Goal: Communication & Community: Connect with others

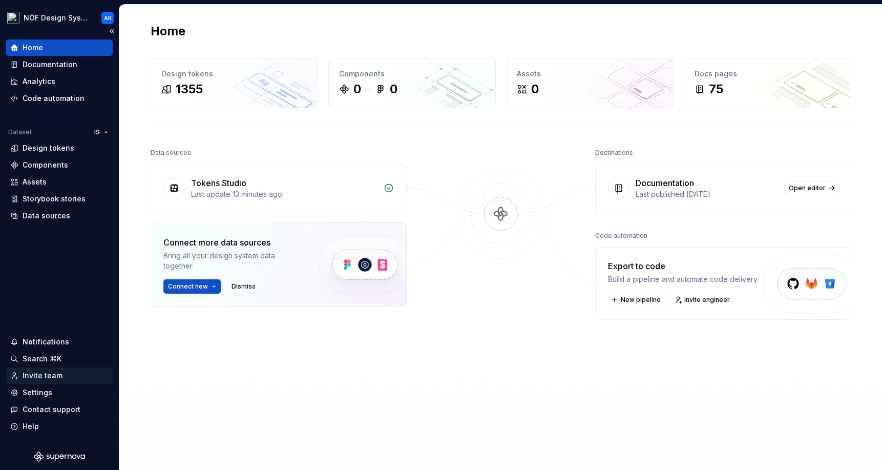
click at [55, 377] on div "Invite team" at bounding box center [43, 375] width 40 height 10
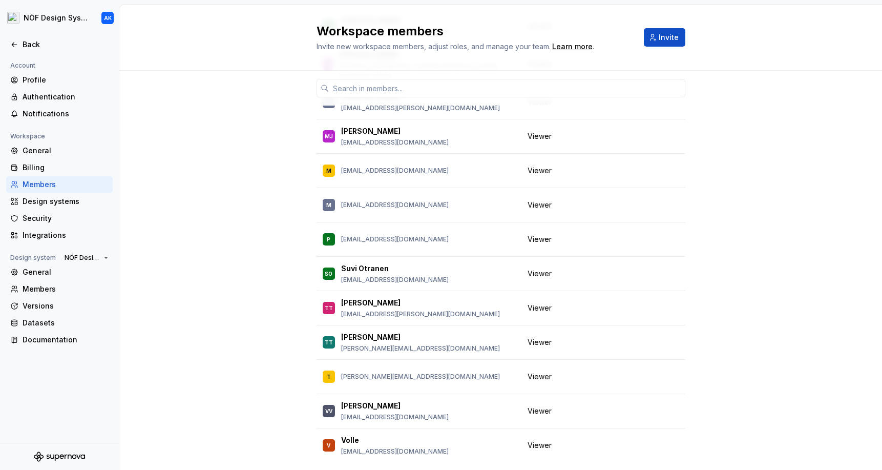
scroll to position [553, 0]
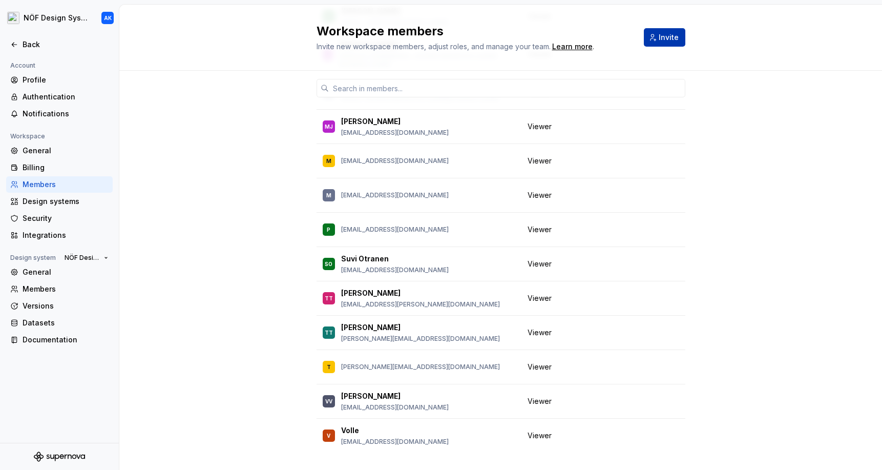
click at [678, 38] on button "Invite" at bounding box center [664, 37] width 41 height 18
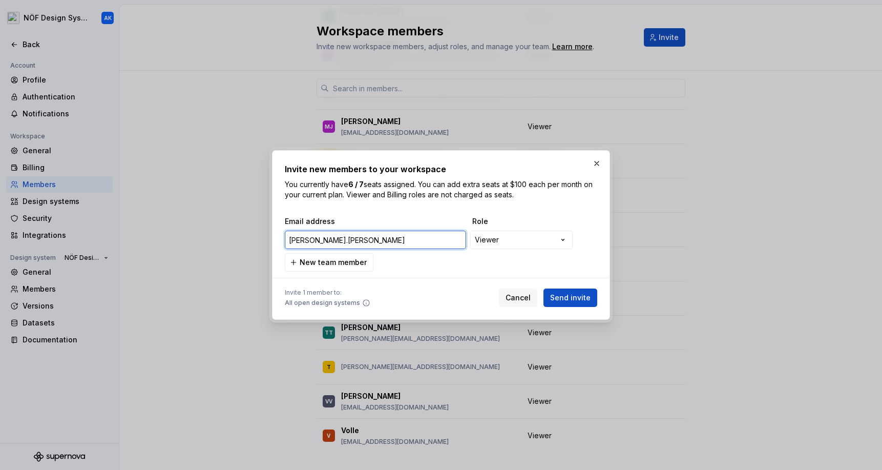
drag, startPoint x: 409, startPoint y: 238, endPoint x: 271, endPoint y: 236, distance: 137.8
click at [271, 236] on div "**********" at bounding box center [440, 235] width 343 height 175
paste input "@sanoma.com"
type input "maini.tran@sanoma.com"
click at [506, 244] on div "**********" at bounding box center [441, 235] width 882 height 470
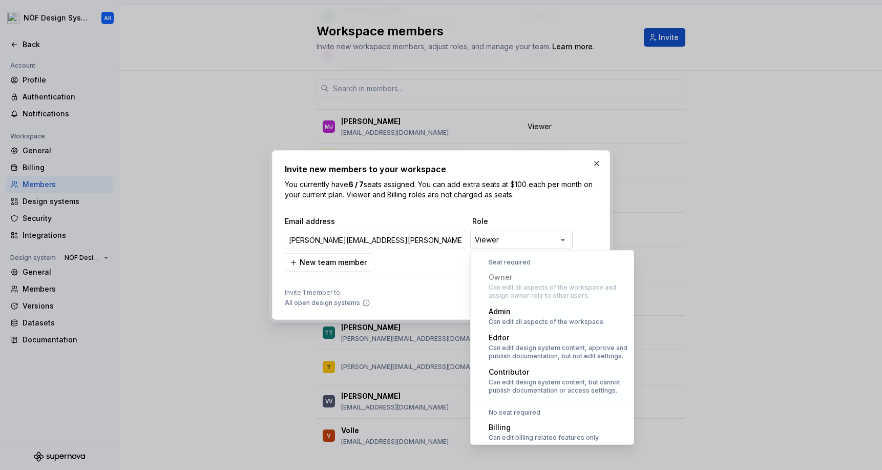
scroll to position [28, 0]
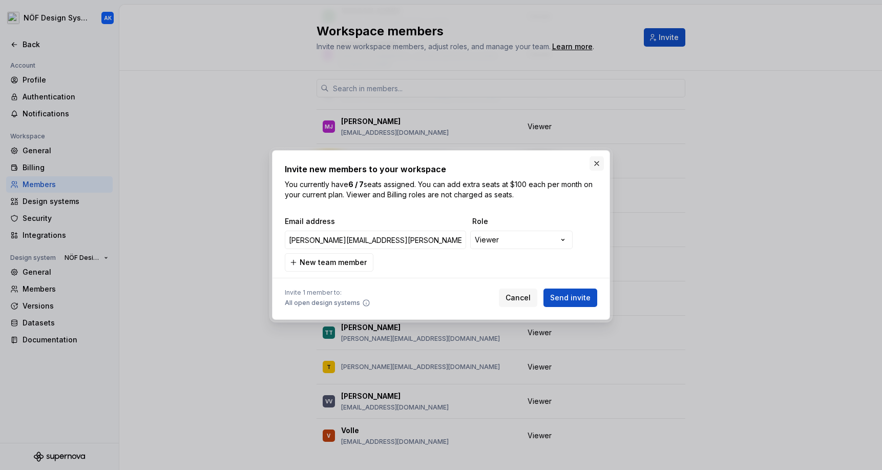
click at [595, 165] on button "button" at bounding box center [597, 163] width 14 height 14
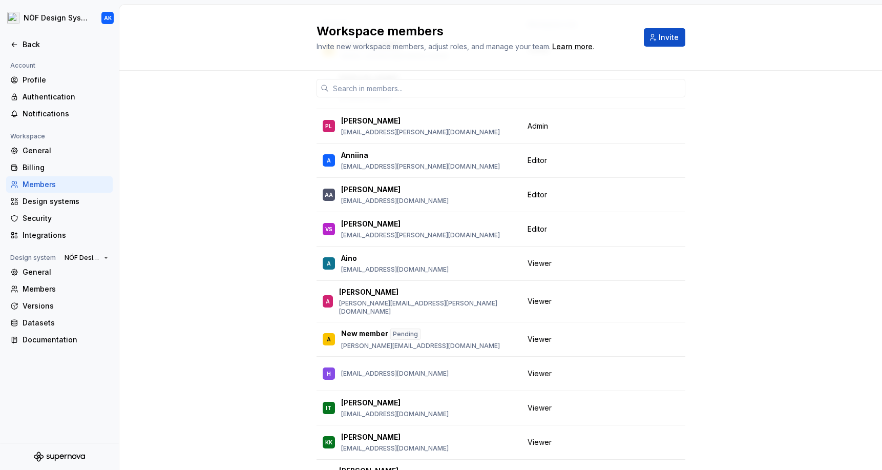
scroll to position [126, 0]
click at [671, 257] on button "button" at bounding box center [672, 264] width 14 height 14
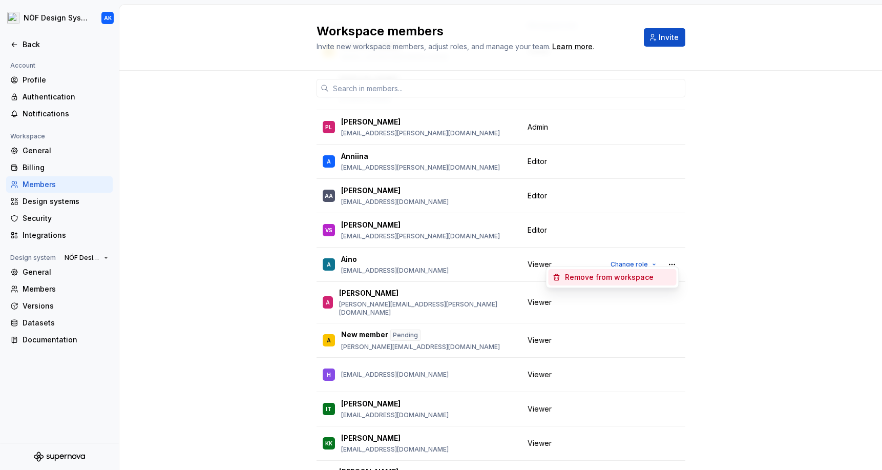
click at [808, 280] on div "6 / 7 editor seats assigned Edit seats Member Workspace role JK Jarkko Karhu ja…" at bounding box center [500, 431] width 763 height 973
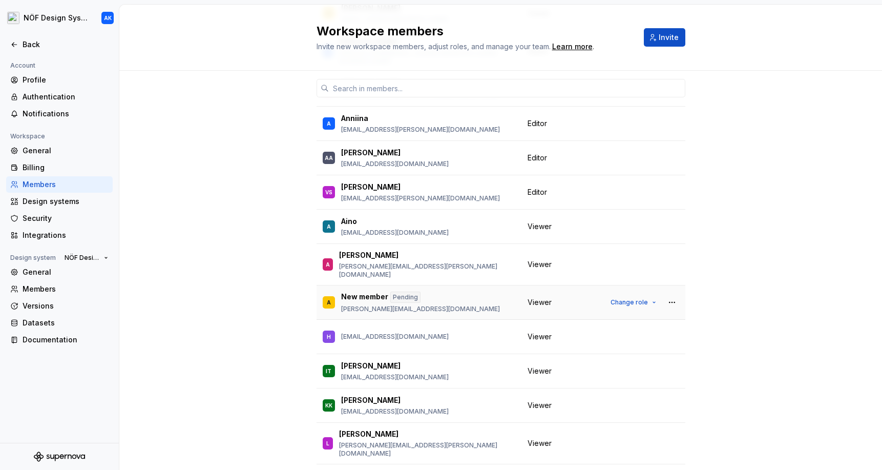
scroll to position [0, 0]
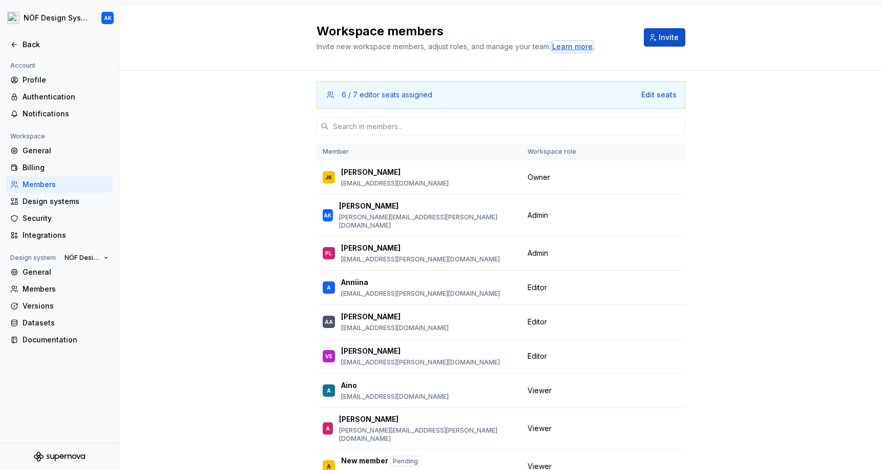
click at [563, 43] on div "Learn more" at bounding box center [572, 46] width 40 height 10
